Goal: Task Accomplishment & Management: Manage account settings

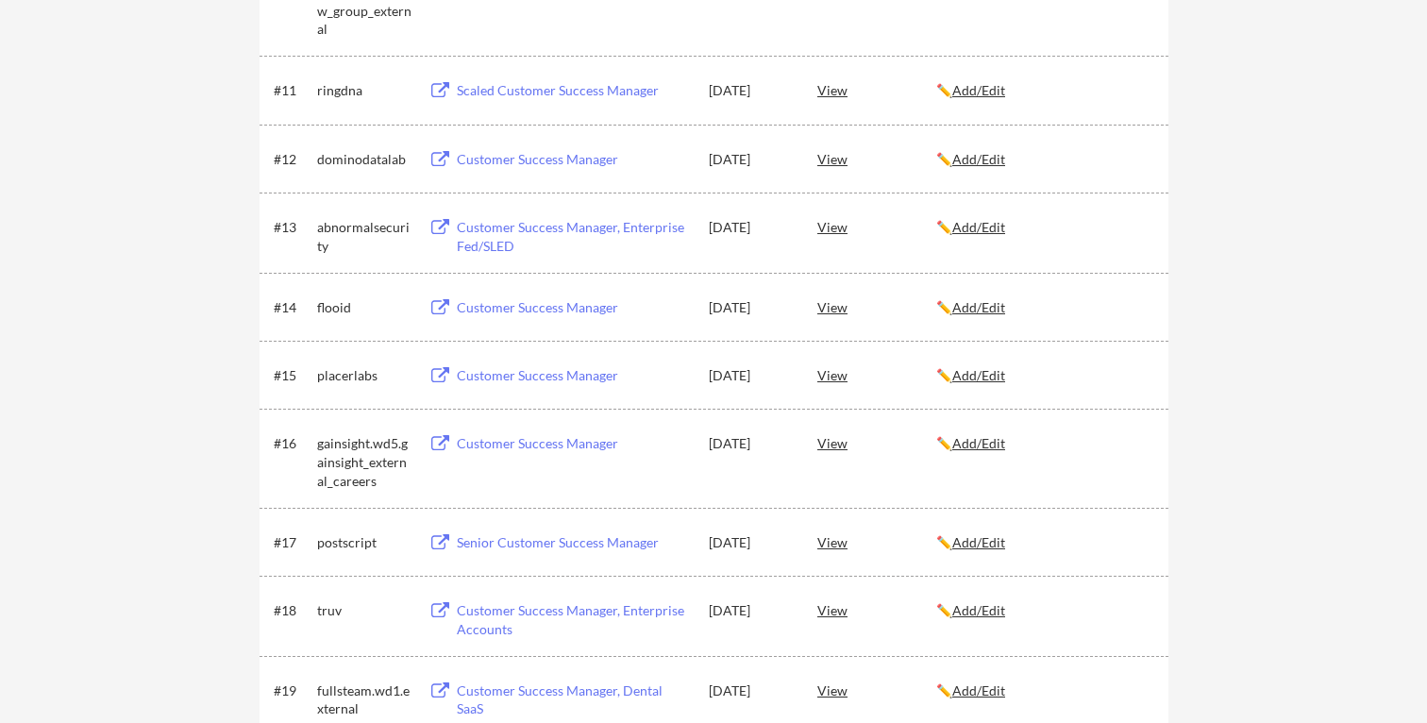
scroll to position [1120, 0]
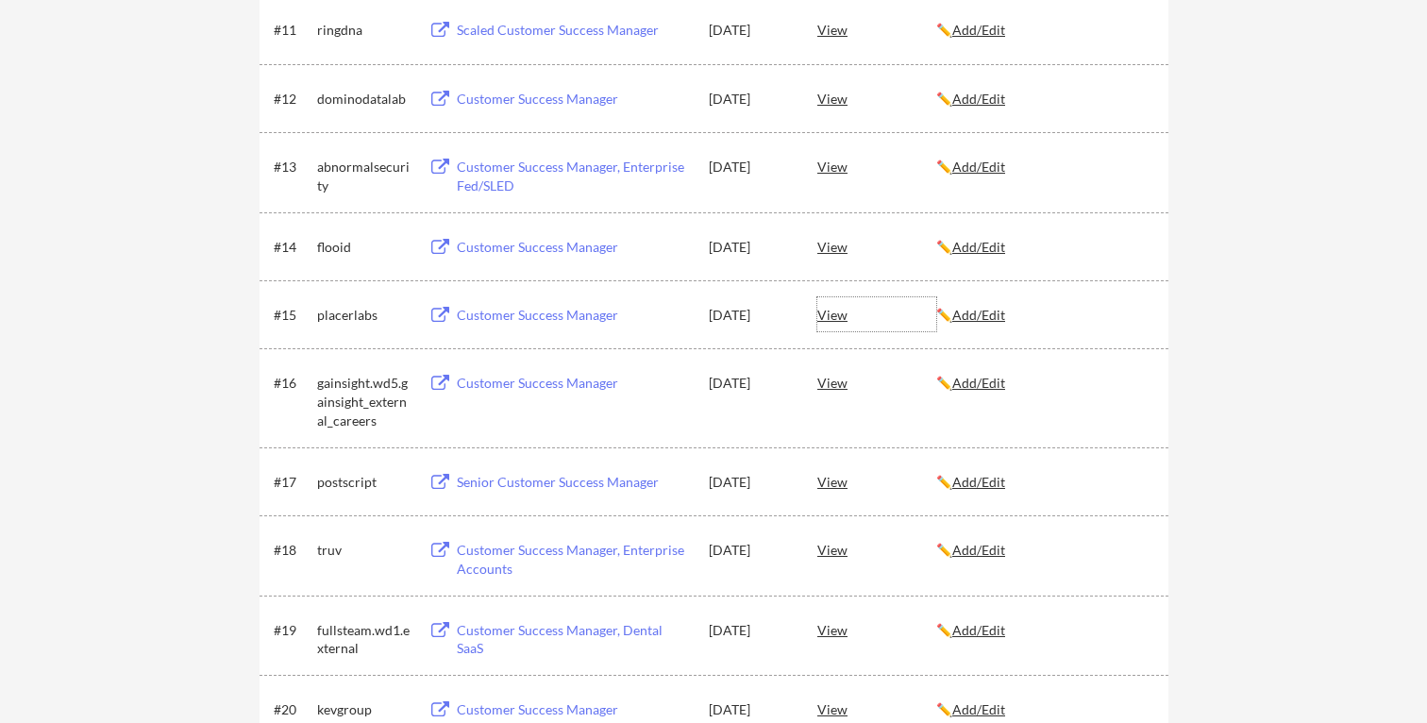
click at [842, 314] on div "View" at bounding box center [876, 314] width 119 height 34
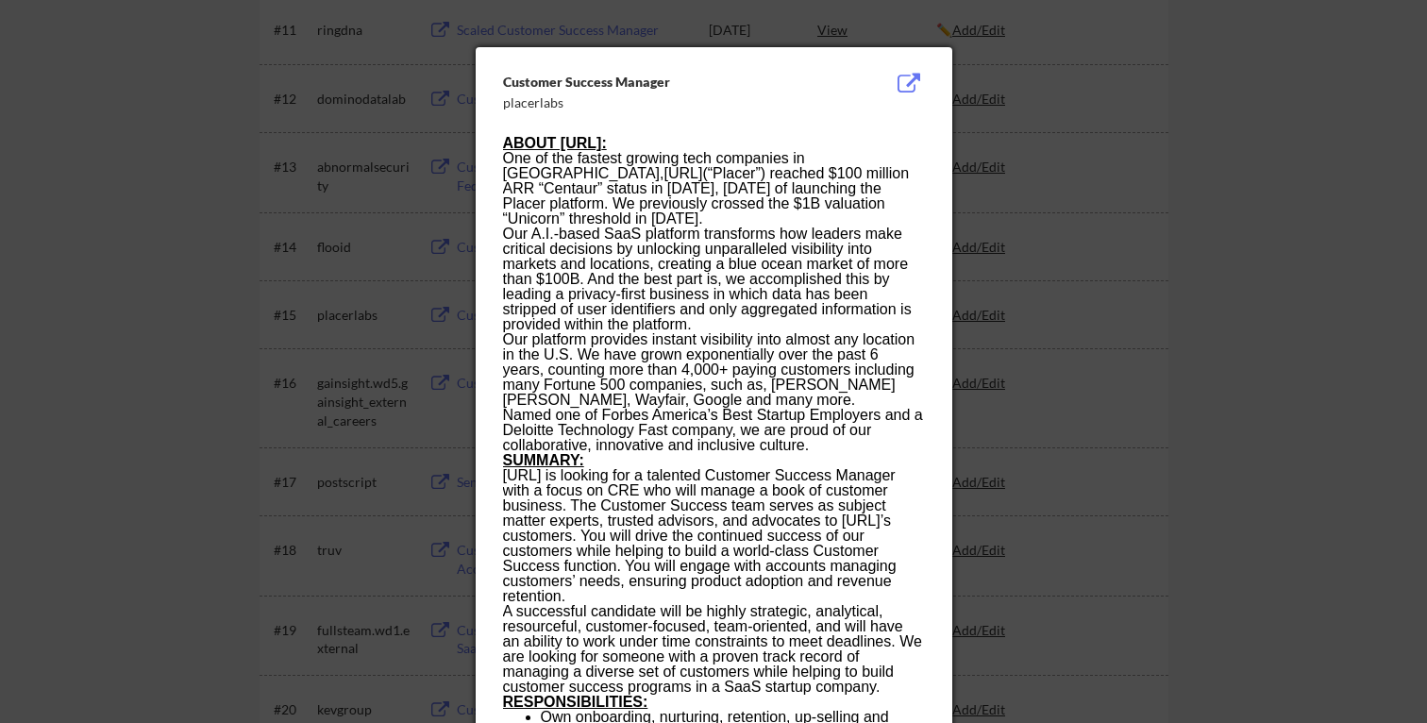
drag, startPoint x: 790, startPoint y: 217, endPoint x: 813, endPoint y: 469, distance: 253.0
click at [813, 469] on span "[URL] is looking for a talented Customer Success Manager with a focus on CRE wh…" at bounding box center [700, 535] width 394 height 137
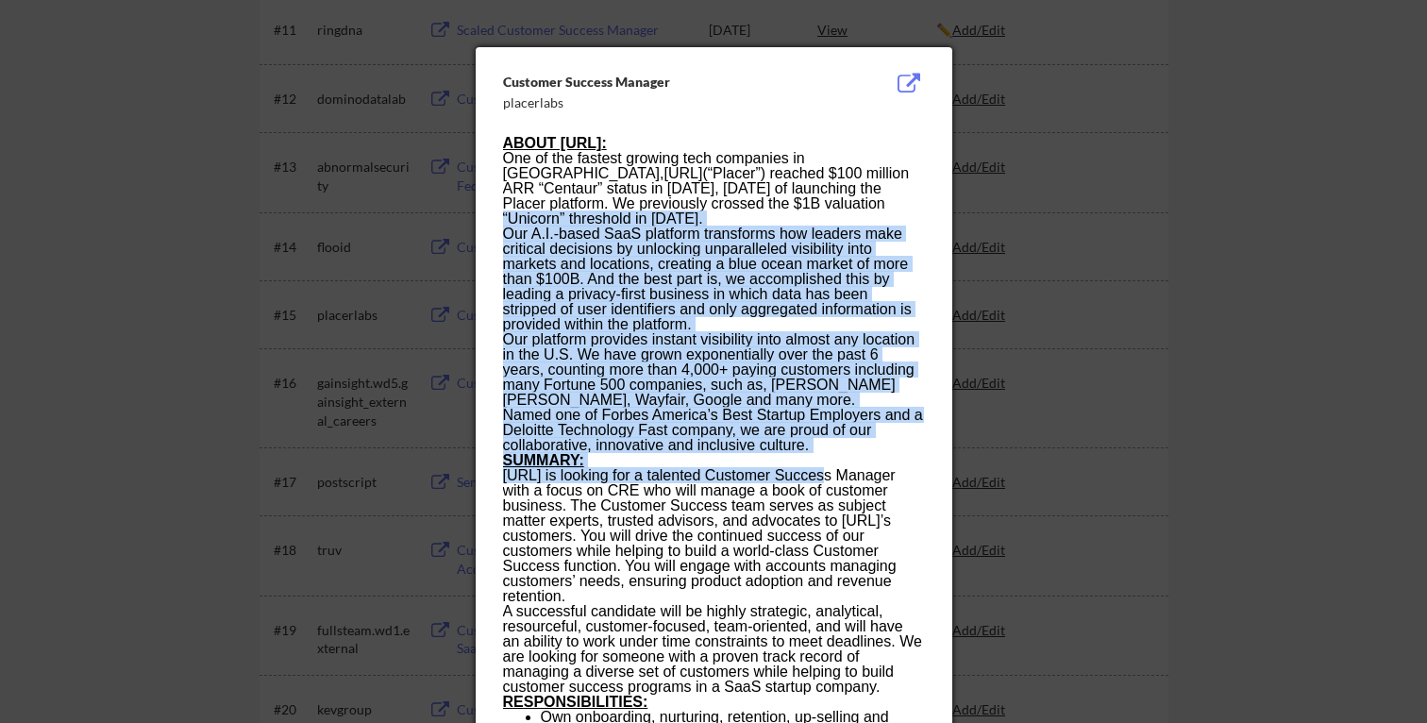
drag, startPoint x: 813, startPoint y: 469, endPoint x: 790, endPoint y: 208, distance: 262.4
click at [790, 208] on p "One of the fastest growing tech companies in [GEOGRAPHIC_DATA], [URL] (“Placer”…" at bounding box center [713, 189] width 421 height 76
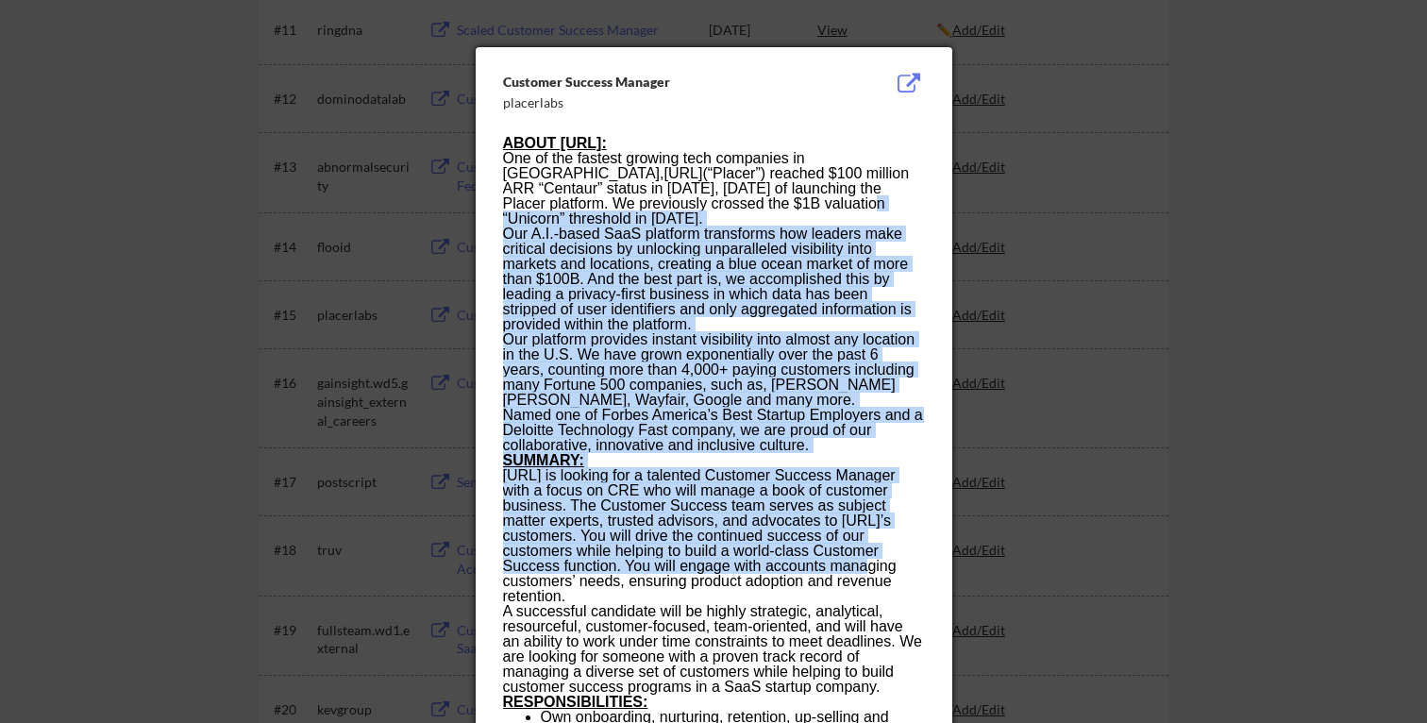
drag, startPoint x: 789, startPoint y: 465, endPoint x: 803, endPoint y: 563, distance: 99.2
click at [803, 563] on span "[URL] is looking for a talented Customer Success Manager with a focus on CRE wh…" at bounding box center [700, 535] width 394 height 137
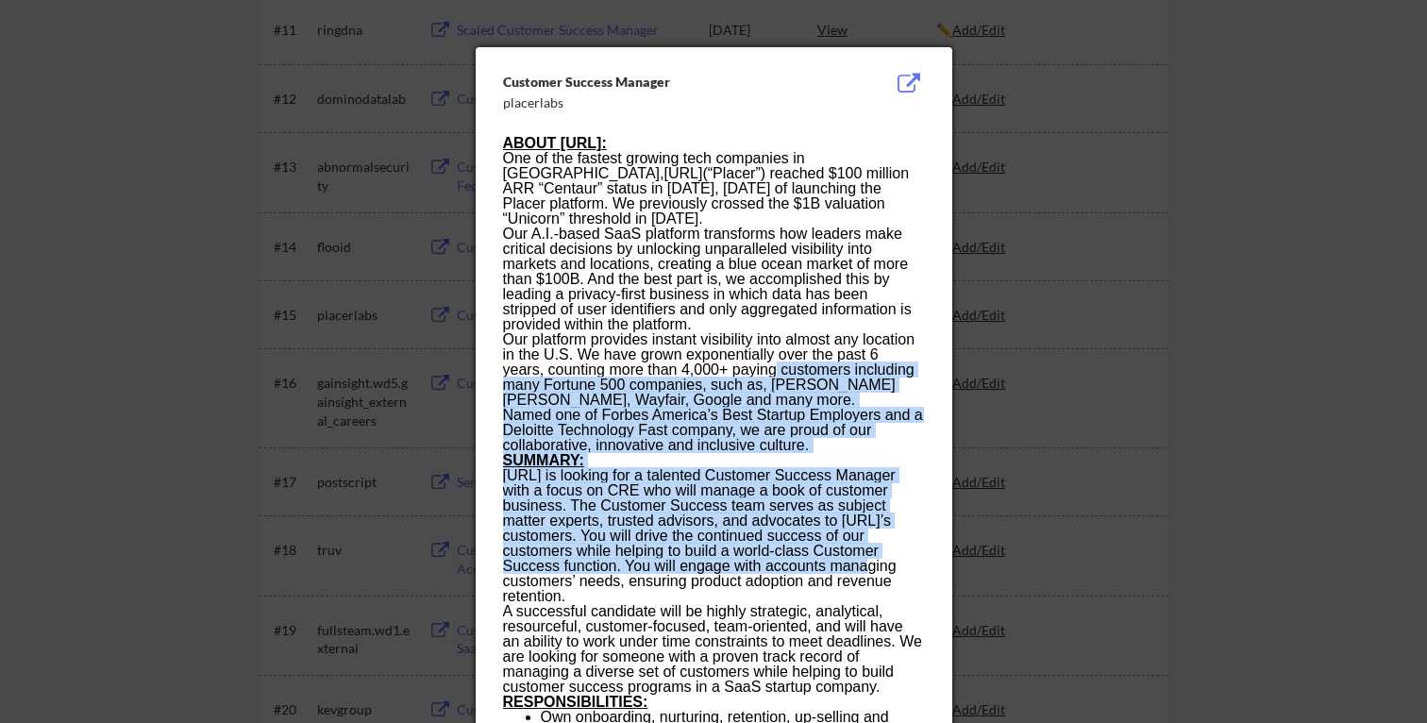
drag, startPoint x: 803, startPoint y: 563, endPoint x: 778, endPoint y: 355, distance: 210.1
click at [778, 352] on p "Our platform provides instant visibility into almost any location in the U.S. W…" at bounding box center [713, 370] width 421 height 76
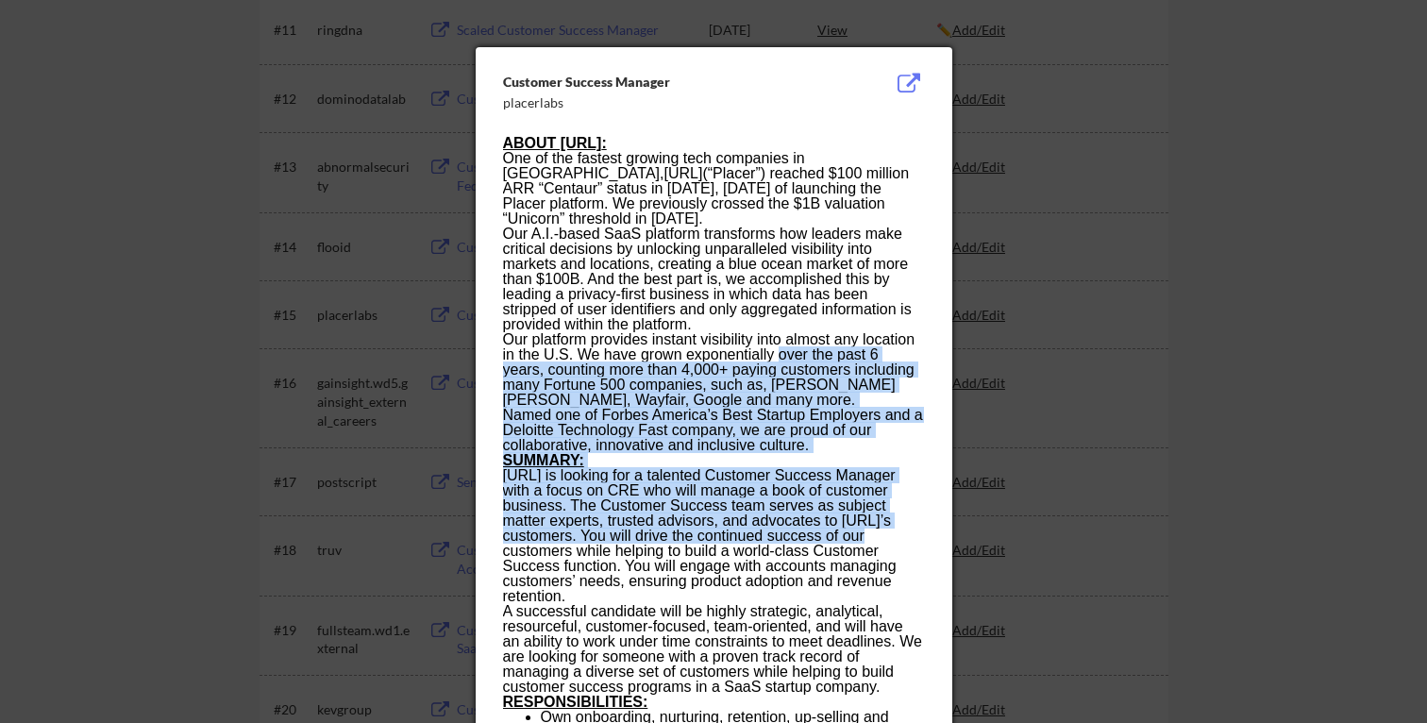
drag, startPoint x: 778, startPoint y: 352, endPoint x: 817, endPoint y: 536, distance: 188.3
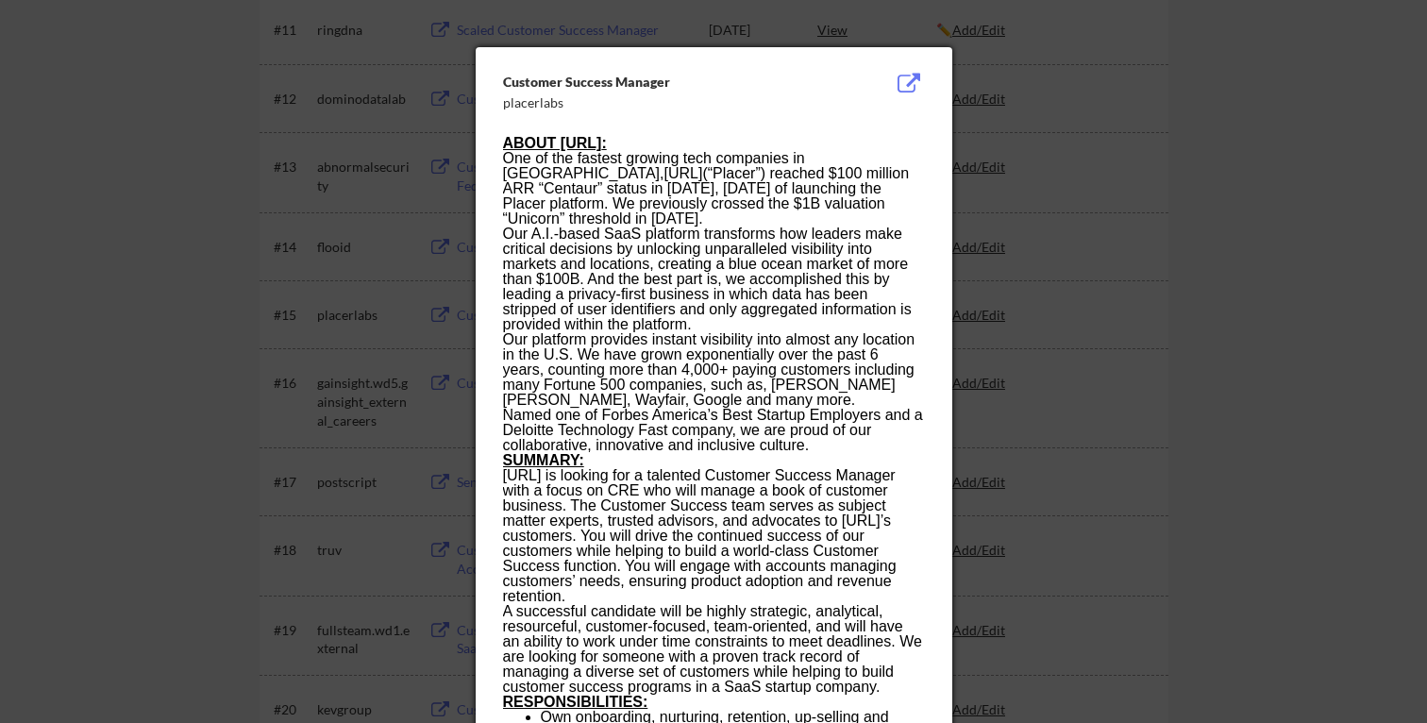
click at [817, 536] on span "[URL] is looking for a talented Customer Success Manager with a focus on CRE wh…" at bounding box center [700, 535] width 394 height 137
click at [1031, 350] on div at bounding box center [713, 361] width 1427 height 723
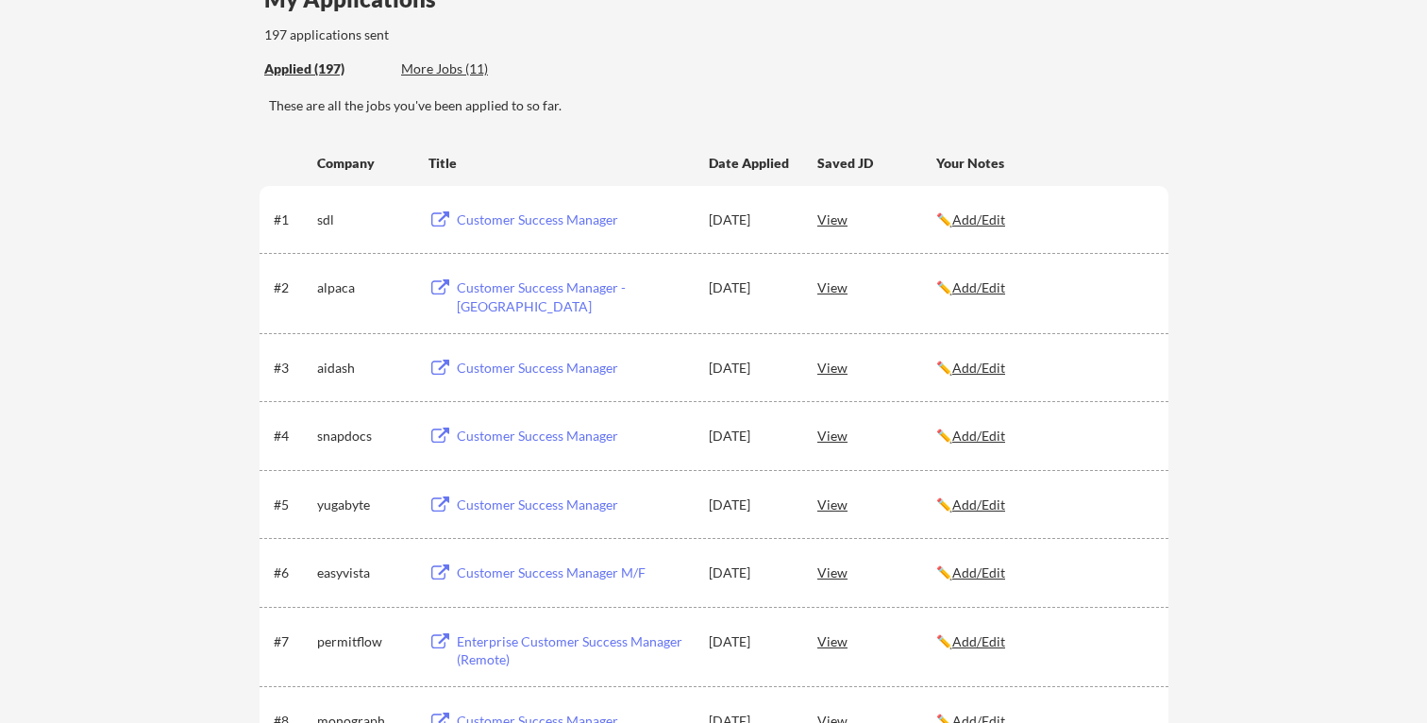
scroll to position [0, 0]
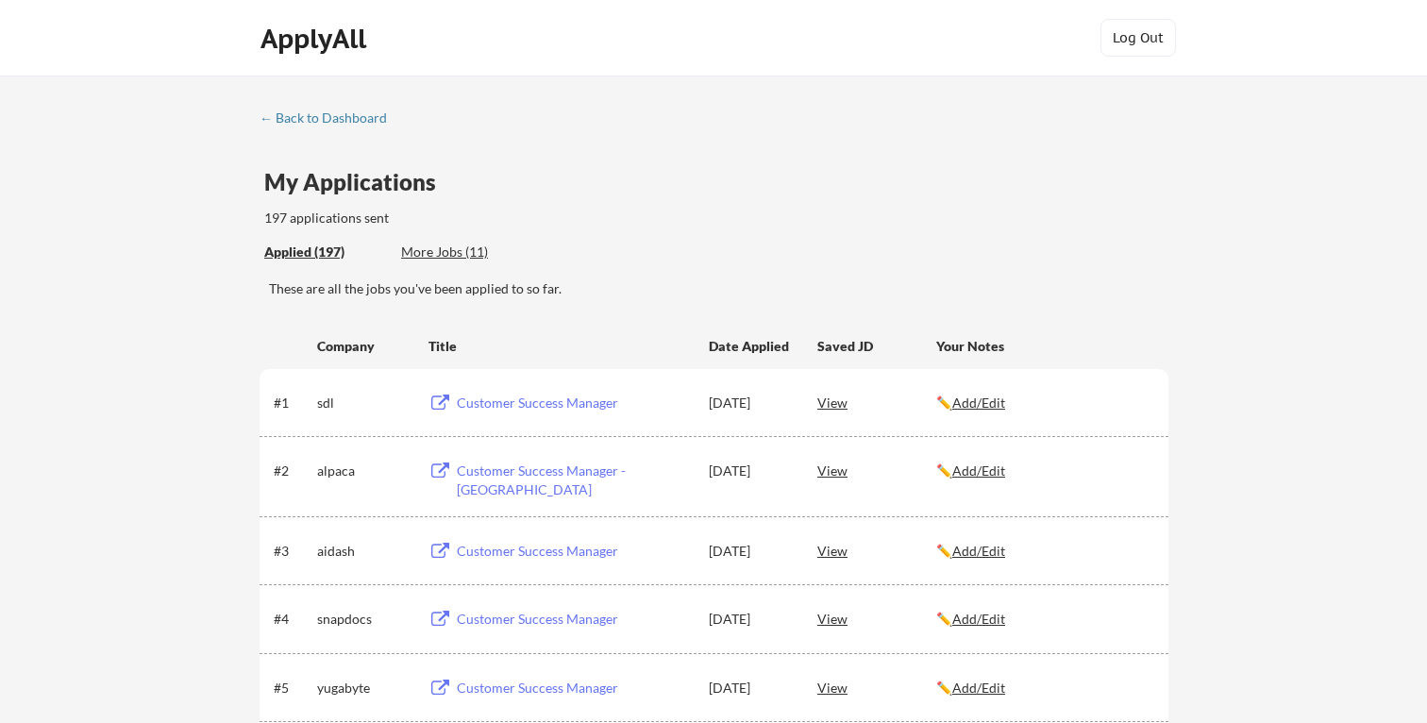
click at [1001, 407] on u "Add/Edit" at bounding box center [978, 403] width 53 height 16
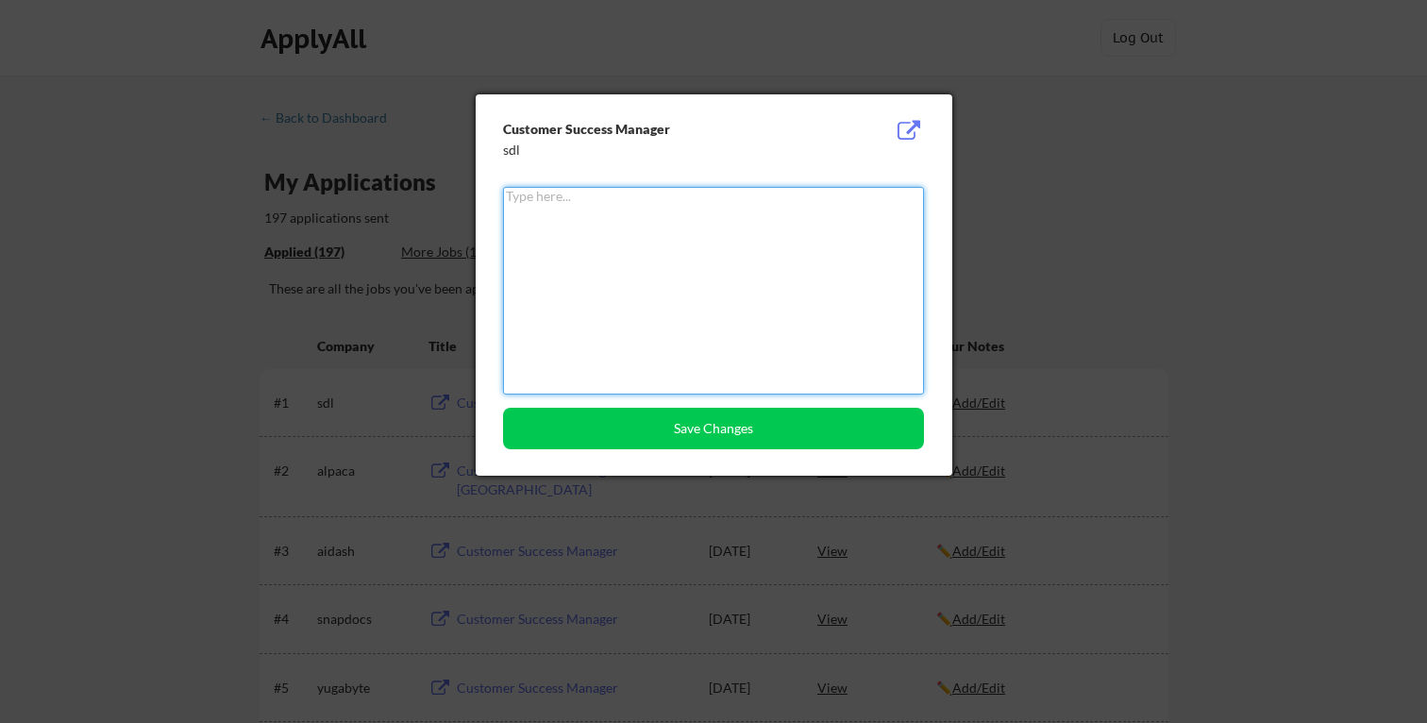
click at [895, 236] on textarea at bounding box center [713, 291] width 421 height 208
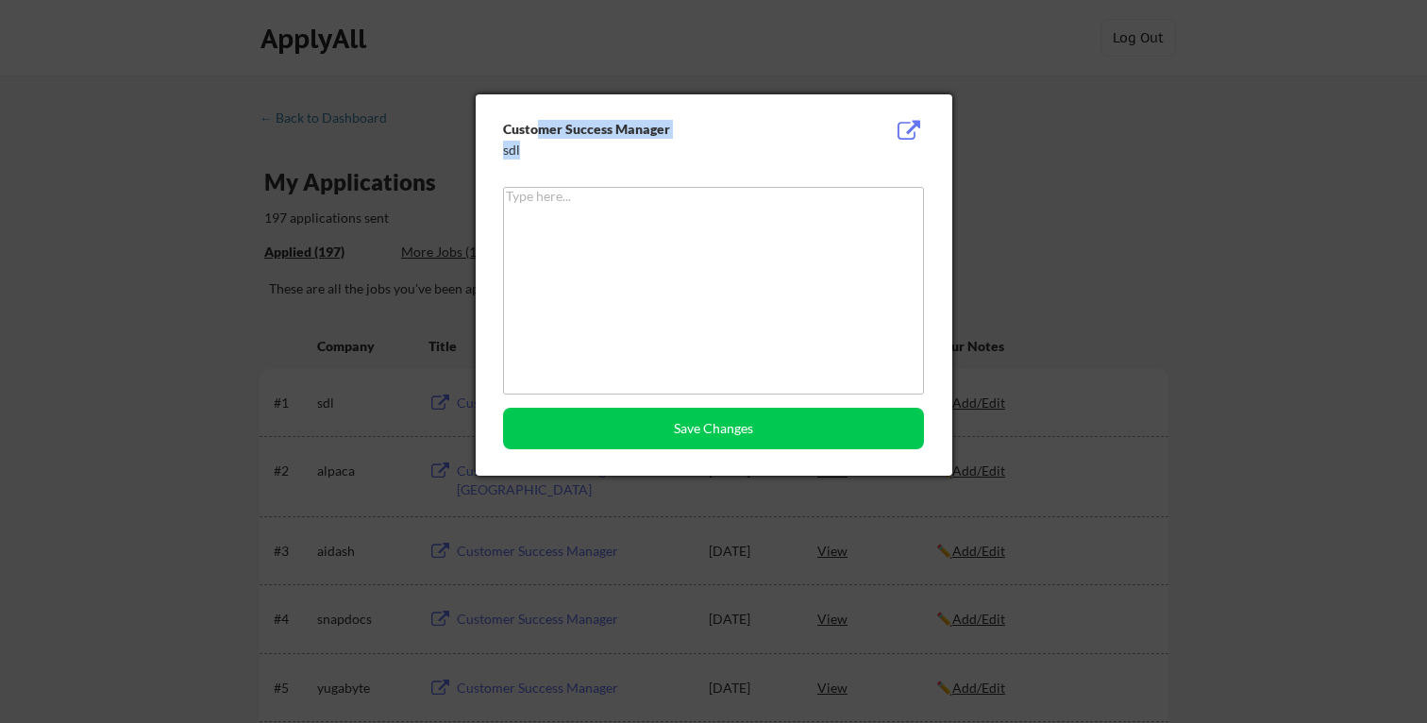
drag, startPoint x: 543, startPoint y: 126, endPoint x: 607, endPoint y: 246, distance: 136.0
click at [605, 246] on div "Customer Success Manager sdl Save Changes" at bounding box center [714, 284] width 477 height 381
click at [607, 246] on textarea at bounding box center [713, 291] width 421 height 208
click at [1032, 298] on div at bounding box center [713, 361] width 1427 height 723
